Goal: Navigation & Orientation: Find specific page/section

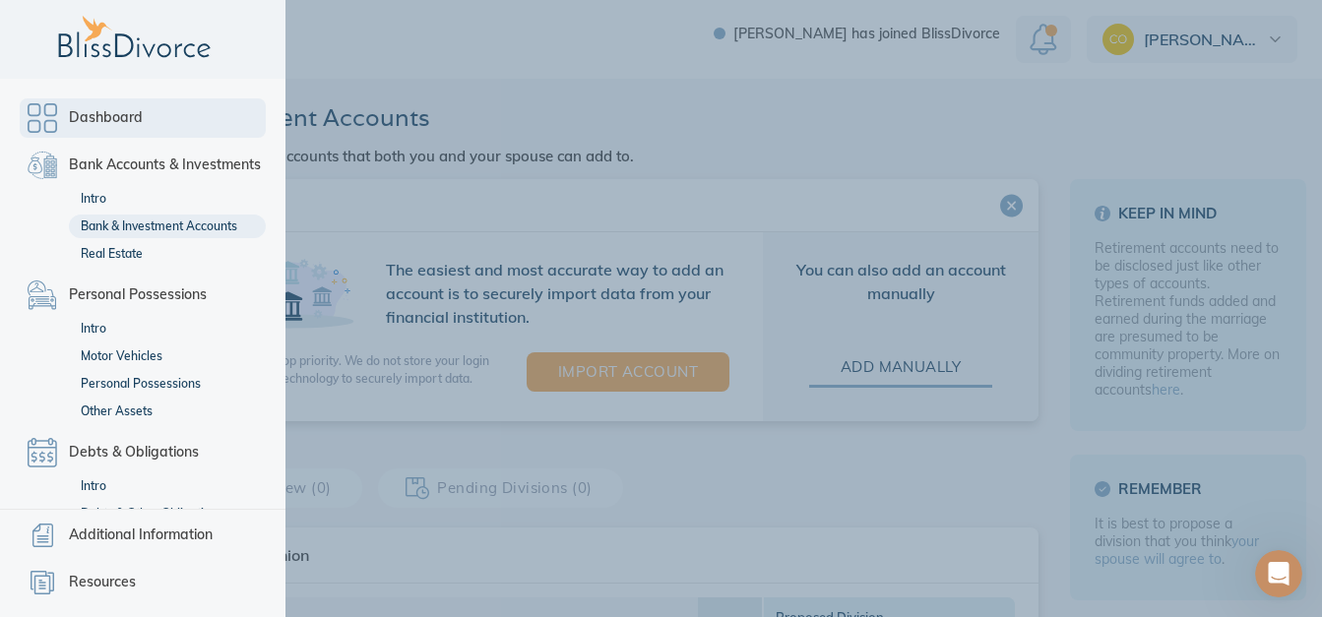
scroll to position [63, 0]
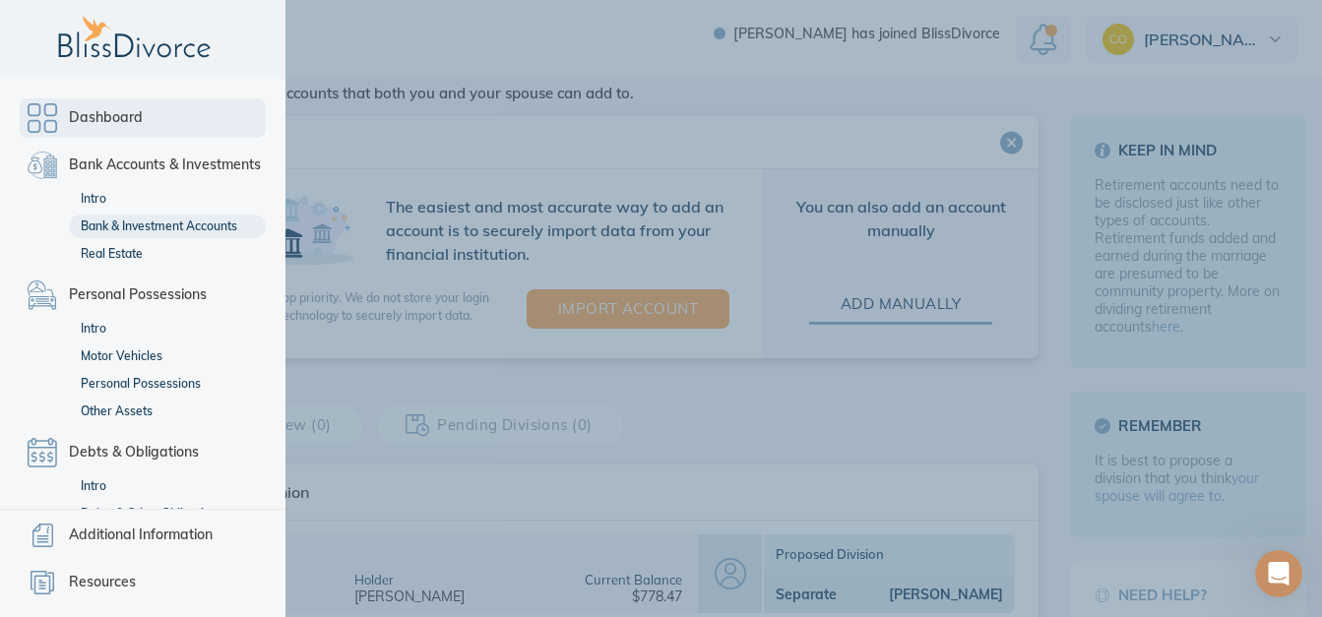
click at [37, 103] on link "Dashboard" at bounding box center [143, 117] width 246 height 39
